Goal: Task Accomplishment & Management: Manage account settings

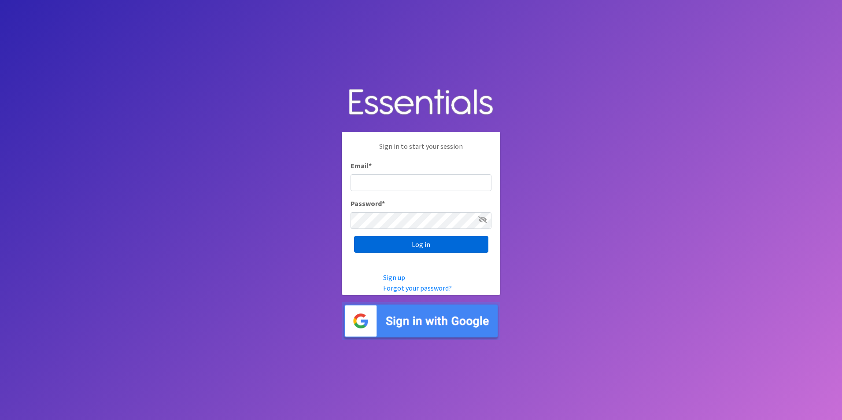
type input "[EMAIL_ADDRESS][DOMAIN_NAME]"
click at [386, 243] on input "Log in" at bounding box center [421, 244] width 134 height 17
